Goal: Information Seeking & Learning: Learn about a topic

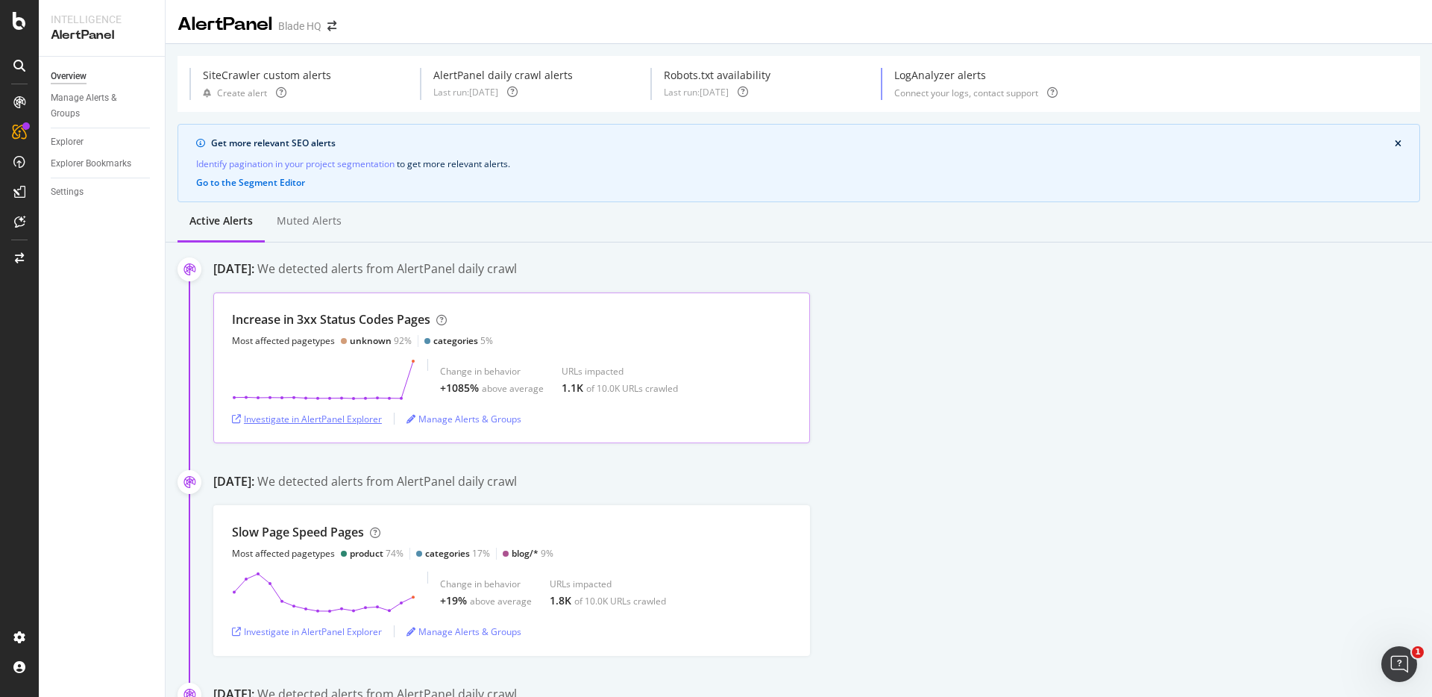
click at [338, 416] on div "Investigate in AlertPanel Explorer" at bounding box center [307, 419] width 150 height 13
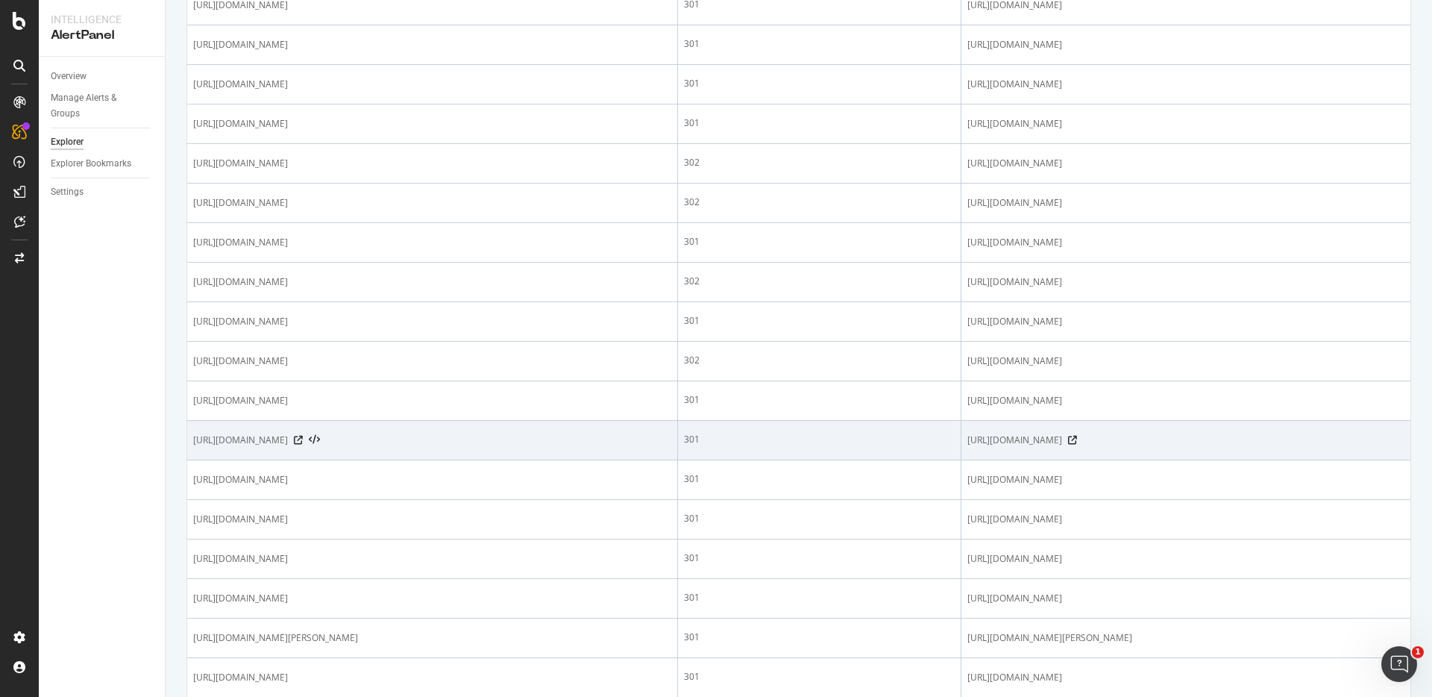
scroll to position [1741, 0]
